Goal: Task Accomplishment & Management: Complete application form

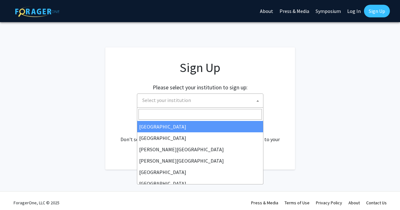
click at [143, 99] on span "Select your institution" at bounding box center [166, 100] width 49 height 6
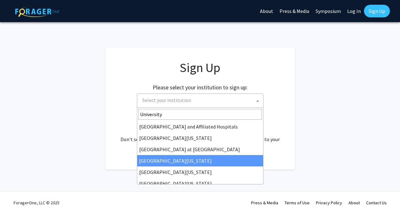
type input "University"
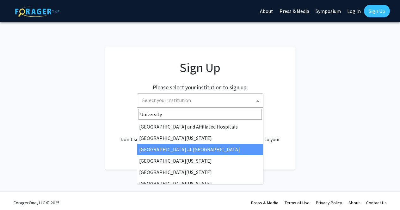
drag, startPoint x: 187, startPoint y: 155, endPoint x: 178, endPoint y: 148, distance: 12.1
select select "18"
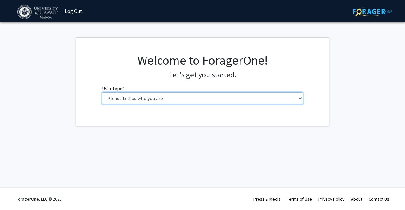
click at [121, 97] on select "Please tell us who you are Undergraduate Student Master's Student Doctoral Cand…" at bounding box center [202, 98] width 201 height 12
select select "1: undergrad"
click at [102, 92] on select "Please tell us who you are Undergraduate Student Master's Student Doctoral Cand…" at bounding box center [202, 98] width 201 height 12
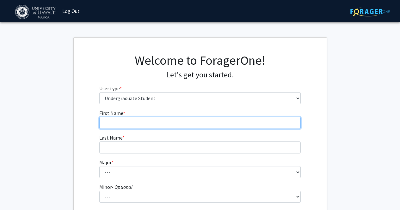
click at [130, 128] on input "First Name * required" at bounding box center [199, 123] width 201 height 12
type input "Ella"
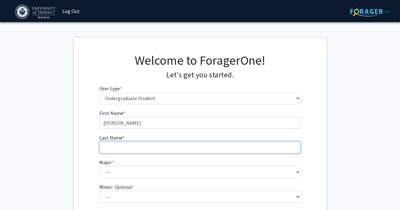
type input "Kimura"
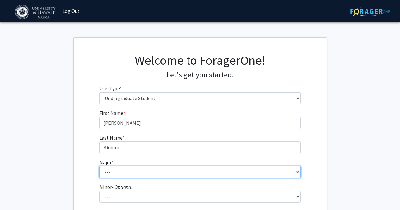
click at [156, 174] on select "--- Accounting American Studies Animal Sciences Anthropology Art Art History As…" at bounding box center [199, 172] width 201 height 12
select select "69: 1451"
click at [156, 174] on select "--- Accounting American Studies Animal Sciences Anthropology Art Art History As…" at bounding box center [199, 172] width 201 height 12
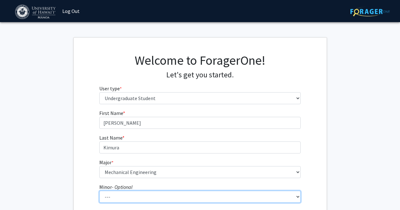
click at [138, 195] on select "--- American Studies Anthropology Art Art History Asian Studies Astronomy Astro…" at bounding box center [199, 197] width 201 height 12
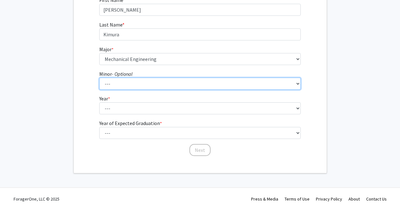
scroll to position [113, 0]
click at [143, 87] on select "--- American Studies Anthropology Art Art History Asian Studies Astronomy Astro…" at bounding box center [199, 84] width 201 height 12
select select "31: 1053"
click at [99, 78] on select "--- American Studies Anthropology Art Art History Asian Studies Astronomy Astro…" at bounding box center [199, 84] width 201 height 12
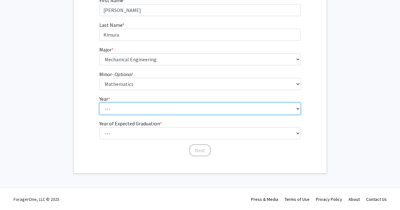
click at [131, 107] on select "--- First-year Sophomore Junior Senior Postbaccalaureate Certificate" at bounding box center [199, 109] width 201 height 12
select select "2: sophomore"
click at [99, 103] on select "--- First-year Sophomore Junior Senior Postbaccalaureate Certificate" at bounding box center [199, 109] width 201 height 12
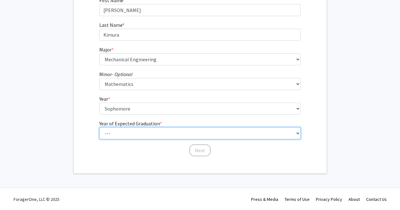
click at [130, 132] on select "--- 2025 2026 2027 2028 2029 2030 2031 2032 2033 2034" at bounding box center [199, 133] width 201 height 12
select select "4: 2028"
click at [99, 127] on select "--- 2025 2026 2027 2028 2029 2030 2031 2032 2033 2034" at bounding box center [199, 133] width 201 height 12
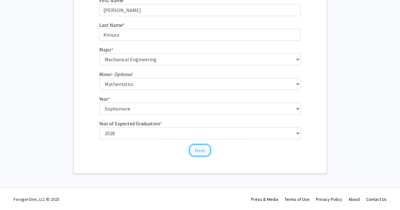
click at [199, 151] on button "Next" at bounding box center [199, 150] width 21 height 12
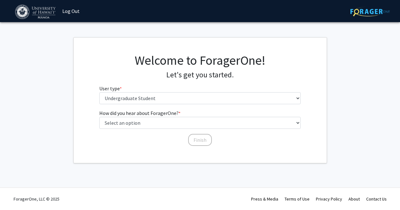
scroll to position [0, 0]
click at [183, 115] on fg-select "How did you hear about ForagerOne? * required Select an option Peer/student rec…" at bounding box center [202, 119] width 201 height 20
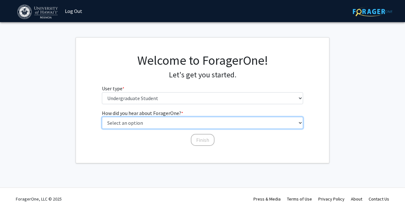
click at [184, 117] on select "Select an option Peer/student recommendation Faculty/staff recommendation Unive…" at bounding box center [202, 123] width 201 height 12
select select "3: university_website"
click at [102, 117] on select "Select an option Peer/student recommendation Faculty/staff recommendation Unive…" at bounding box center [202, 123] width 201 height 12
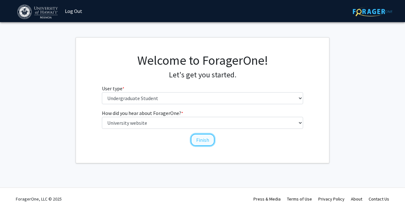
click at [196, 141] on button "Finish" at bounding box center [203, 140] width 24 height 12
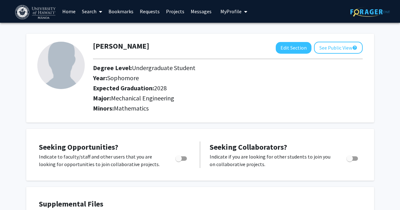
click at [100, 9] on span at bounding box center [99, 12] width 6 height 22
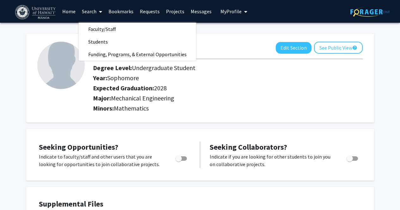
click at [229, 31] on div "Ella Kimura Edit Section See Public View help Degree Level: Undergraduate Stude…" at bounding box center [200, 74] width 348 height 95
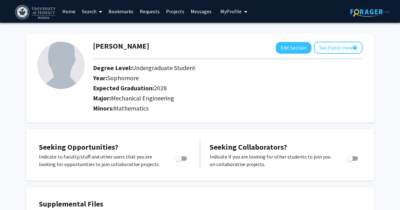
click at [67, 11] on link "Home" at bounding box center [69, 11] width 20 height 22
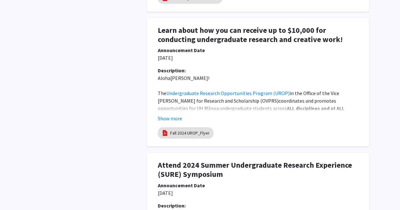
scroll to position [952, 0]
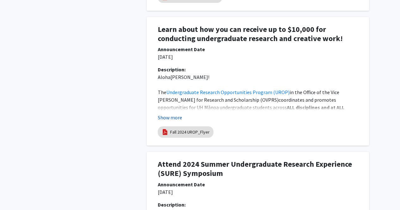
click at [177, 119] on button "Show more" at bounding box center [170, 118] width 24 height 8
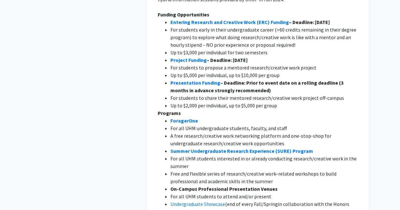
scroll to position [1091, 0]
